Goal: Communication & Community: Answer question/provide support

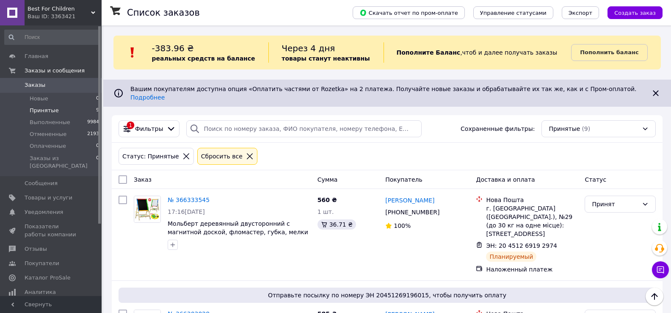
scroll to position [687, 0]
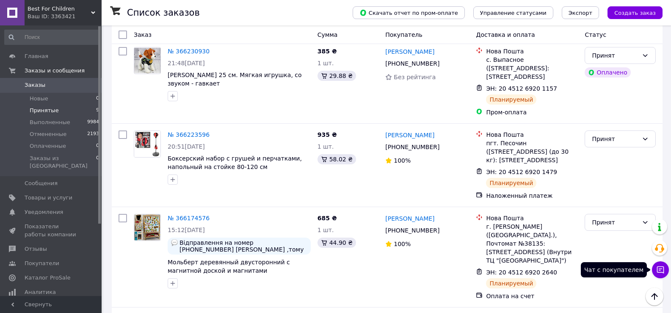
click at [660, 270] on icon at bounding box center [660, 269] width 7 height 7
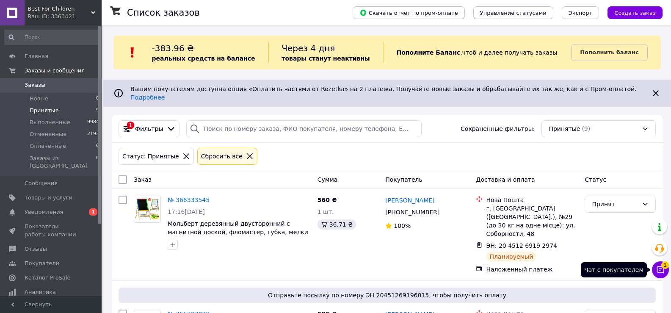
click at [662, 273] on icon at bounding box center [660, 269] width 7 height 7
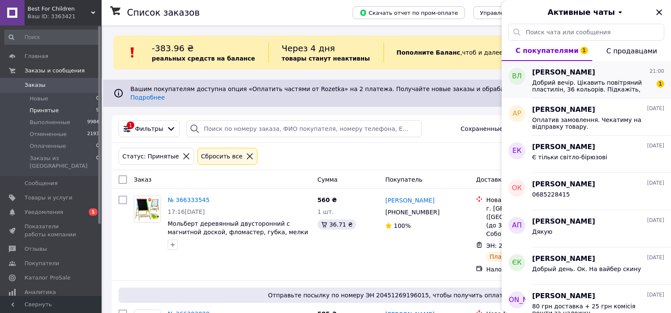
click at [604, 85] on span "Добрий вечір. Цікавить повітряний пластилін, 36 кольорів. Підкажіть, будь ласка…" at bounding box center [592, 86] width 120 height 14
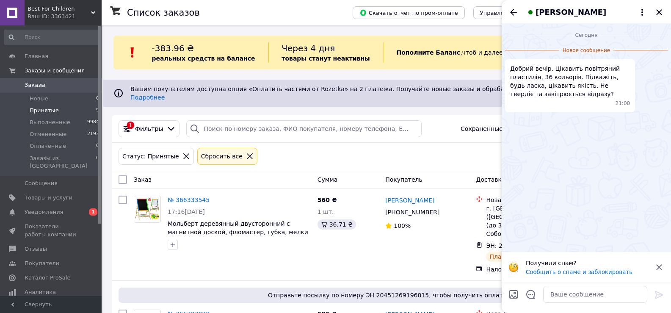
click at [658, 267] on icon at bounding box center [659, 267] width 10 height 10
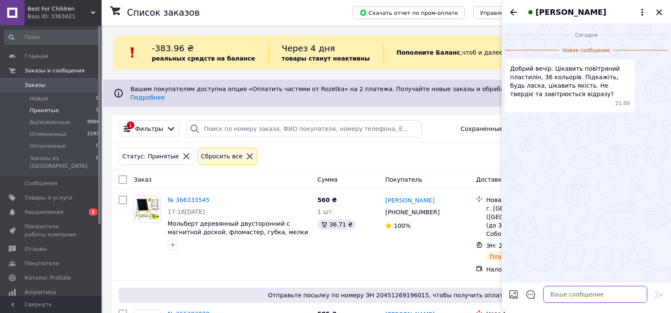
click at [582, 293] on textarea at bounding box center [595, 294] width 104 height 17
type textarea "Добрий вечір. Якість дуже гарна. Дивіться відгуки"
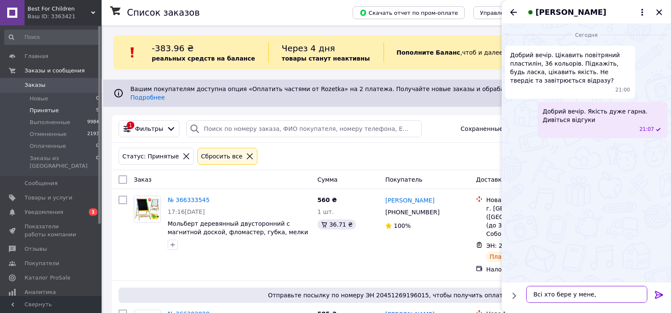
click at [602, 293] on textarea "Всі хто бере у мене," at bounding box center [586, 294] width 121 height 17
type textarea "Всі хто бере у мене, залишаються постійними кл"
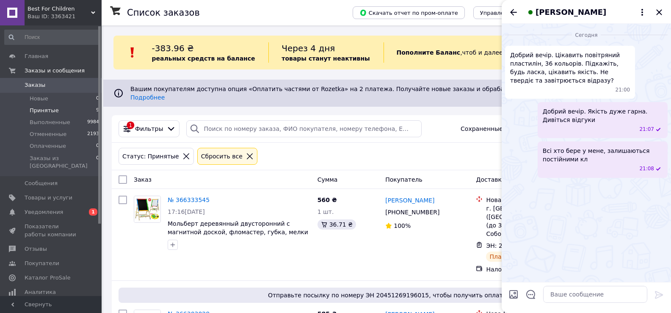
drag, startPoint x: 590, startPoint y: 149, endPoint x: 630, endPoint y: 191, distance: 57.8
click at [630, 191] on div "Сегодня Добрий вечір. Цікавить повітряний пластилін, 36 кольорів. Підкажіть, бу…" at bounding box center [585, 153] width 169 height 258
drag, startPoint x: 579, startPoint y: 153, endPoint x: 617, endPoint y: 215, distance: 73.3
click at [617, 215] on div "Сегодня Добрий вечір. Цікавить повітряний пластилін, 36 кольорів. Підкажіть, бу…" at bounding box center [585, 153] width 169 height 258
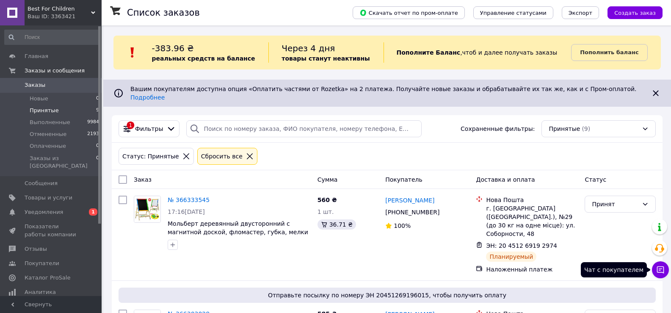
click at [664, 268] on icon at bounding box center [660, 269] width 7 height 7
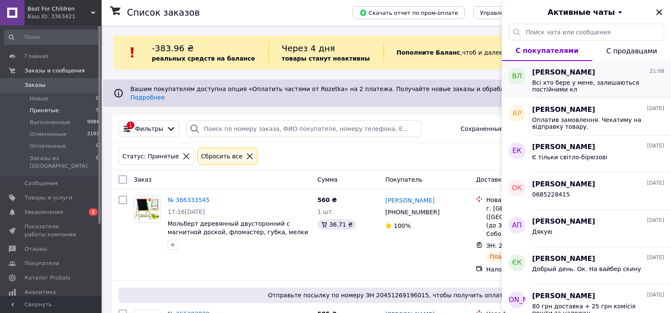
click at [566, 97] on div "[PERSON_NAME] 21:08 Всі хто бере у мене, залишаються постійними кл" at bounding box center [601, 79] width 139 height 37
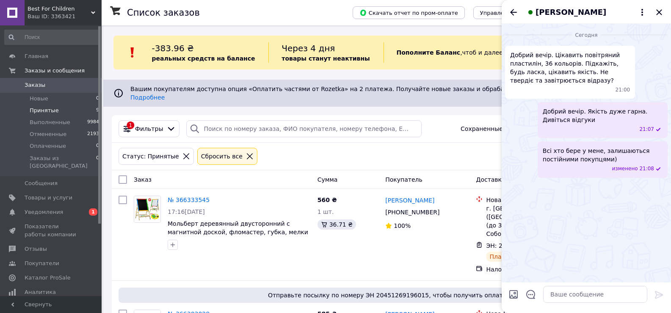
drag, startPoint x: 571, startPoint y: 163, endPoint x: 592, endPoint y: 206, distance: 47.7
click at [592, 206] on div "Сегодня Добрий вечір. Цікавить повітряний пластилін, 36 кольорів. Підкажіть, бу…" at bounding box center [585, 153] width 169 height 258
click at [656, 12] on icon "Закрыть" at bounding box center [659, 12] width 10 height 10
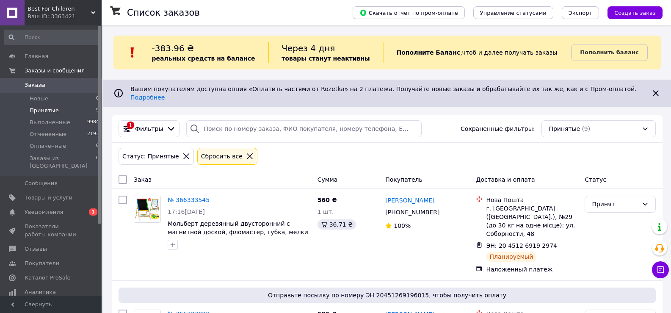
click at [37, 112] on span "Принятые" at bounding box center [44, 111] width 29 height 8
click at [571, 291] on span "Отправьте посылку по номеру ЭН 20451269196015, чтобы получить оплату" at bounding box center [387, 295] width 530 height 8
click at [661, 267] on icon at bounding box center [660, 269] width 8 height 8
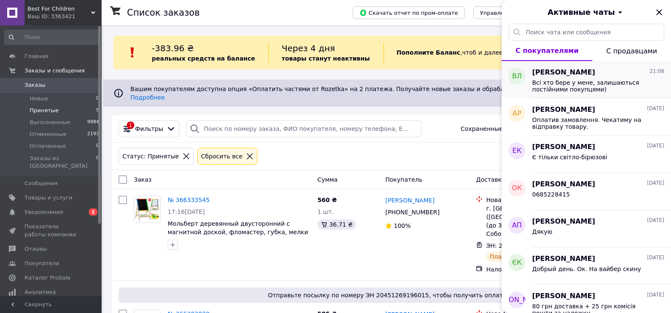
click at [611, 79] on span "Всі хто бере у мене, залишаються постійними покупцями)" at bounding box center [592, 86] width 120 height 14
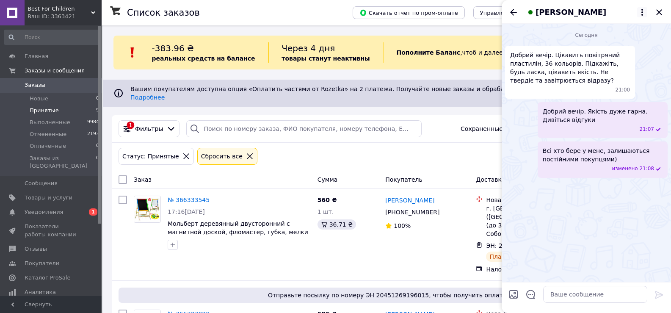
click at [642, 9] on icon at bounding box center [642, 12] width 10 height 10
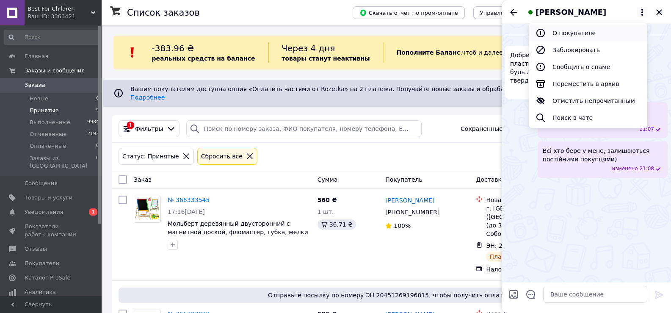
click at [575, 34] on button "О покупателе" at bounding box center [588, 33] width 118 height 17
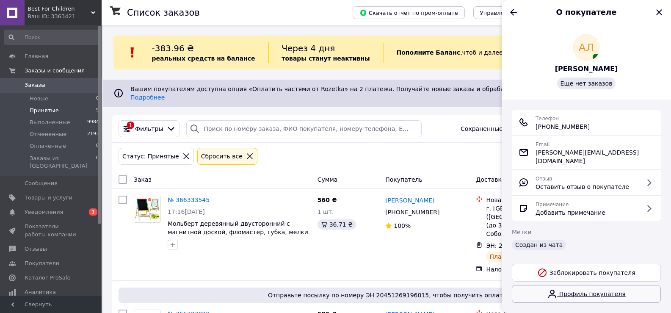
click at [584, 290] on link "Профиль покупателя" at bounding box center [586, 294] width 149 height 18
click at [659, 14] on icon "Закрыть" at bounding box center [659, 12] width 10 height 10
